Goal: Check status: Check status

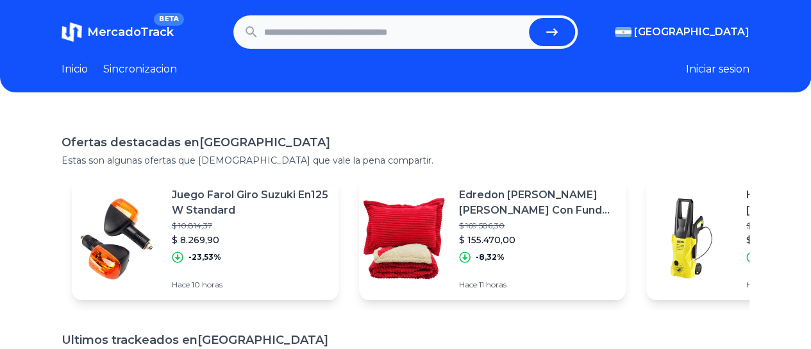
click at [419, 26] on input "text" at bounding box center [394, 32] width 260 height 28
paste input "**********"
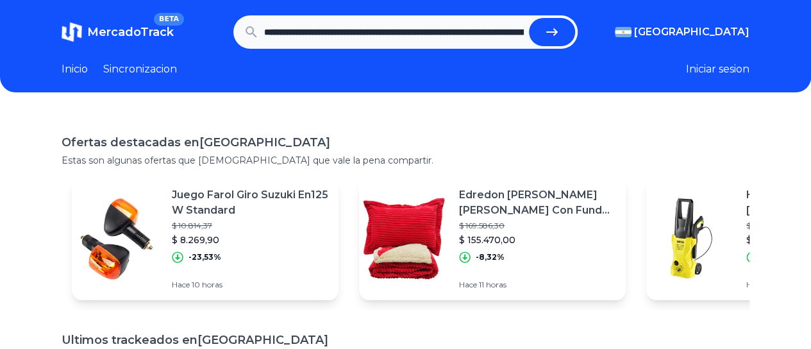
scroll to position [0, 213]
click at [555, 38] on icon "submit" at bounding box center [556, 31] width 15 height 15
type input "**********"
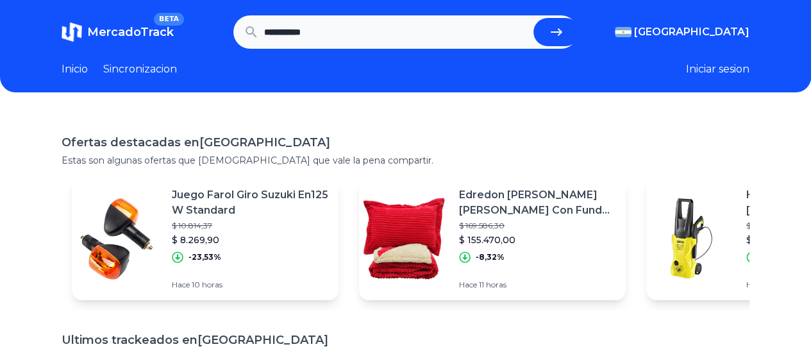
scroll to position [0, 0]
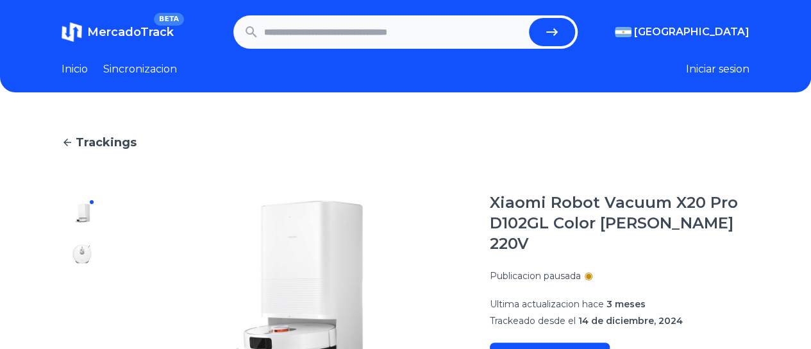
click at [67, 144] on icon at bounding box center [68, 143] width 12 height 12
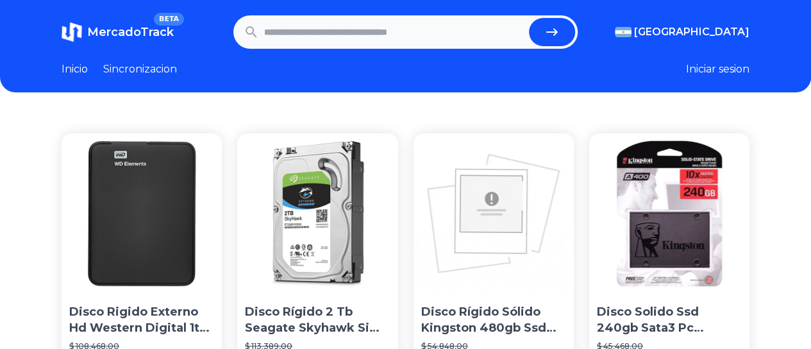
click at [118, 70] on link "Sincronizacion" at bounding box center [140, 69] width 74 height 15
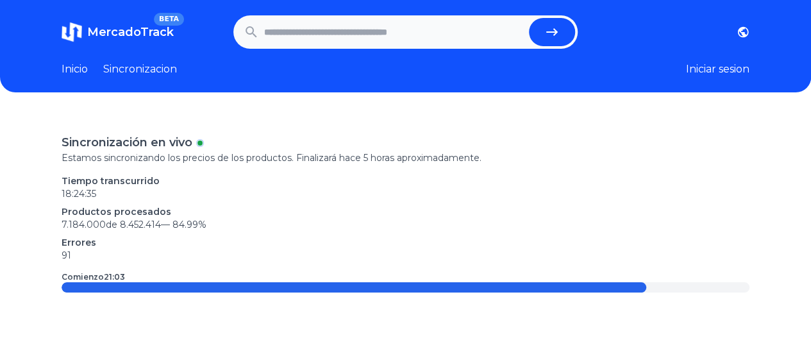
click at [78, 69] on link "Inicio" at bounding box center [75, 69] width 26 height 15
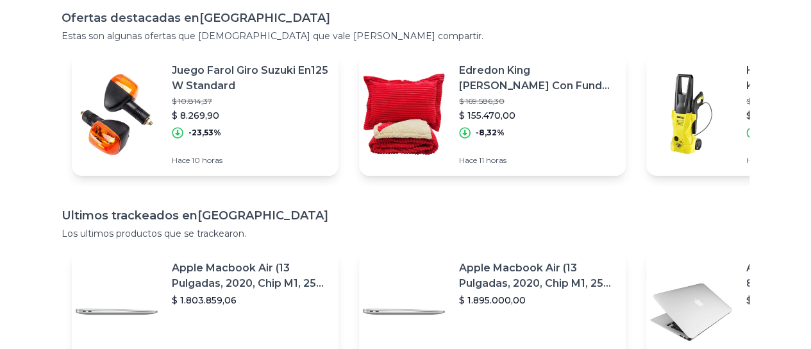
scroll to position [128, 0]
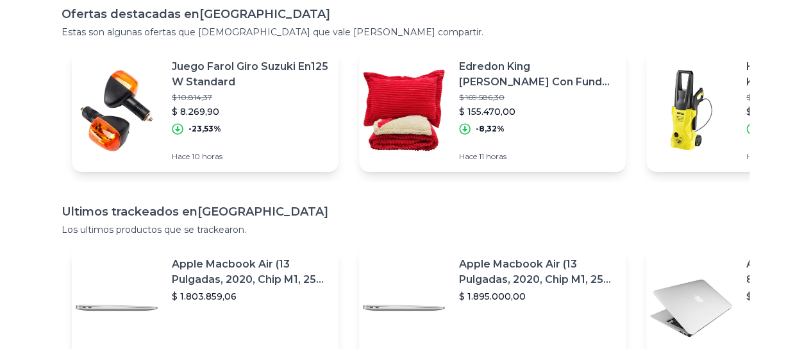
click at [488, 126] on p "-8,32%" at bounding box center [490, 129] width 29 height 10
